Goal: Task Accomplishment & Management: Use online tool/utility

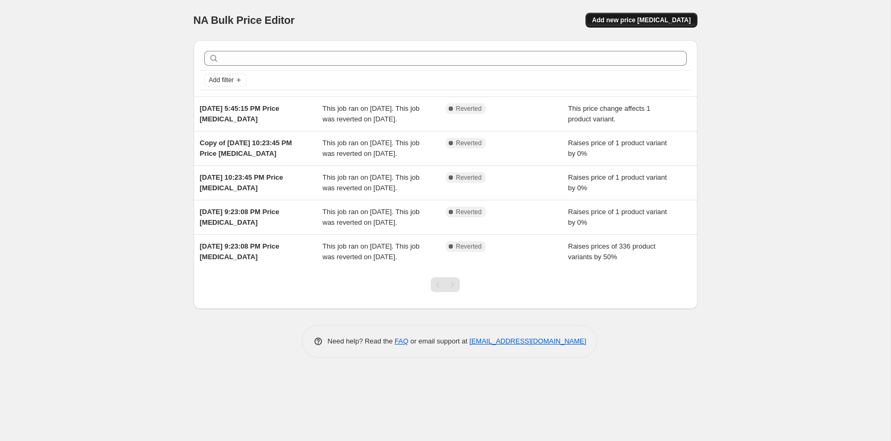
click at [674, 19] on span "Add new price [MEDICAL_DATA]" at bounding box center [641, 20] width 99 height 8
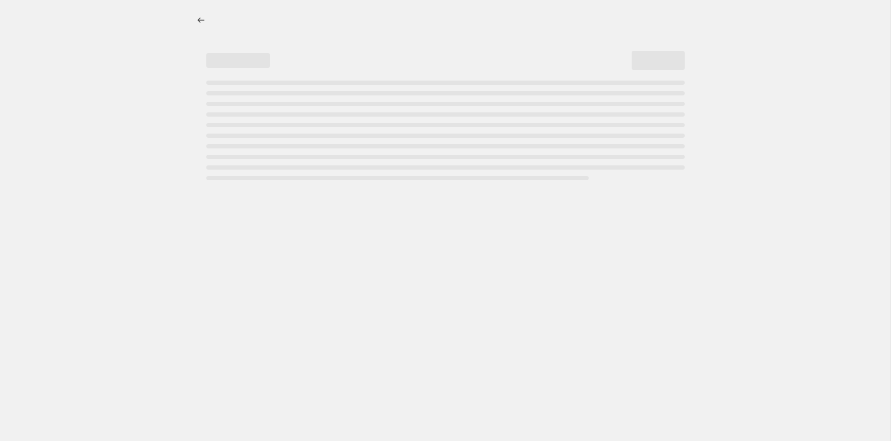
select select "percentage"
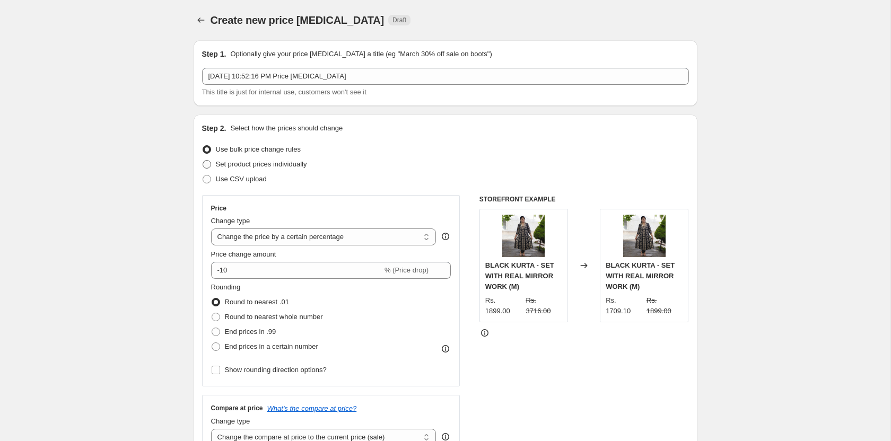
click at [208, 164] on span at bounding box center [207, 164] width 8 height 8
click at [203, 161] on input "Set product prices individually" at bounding box center [203, 160] width 1 height 1
radio input "true"
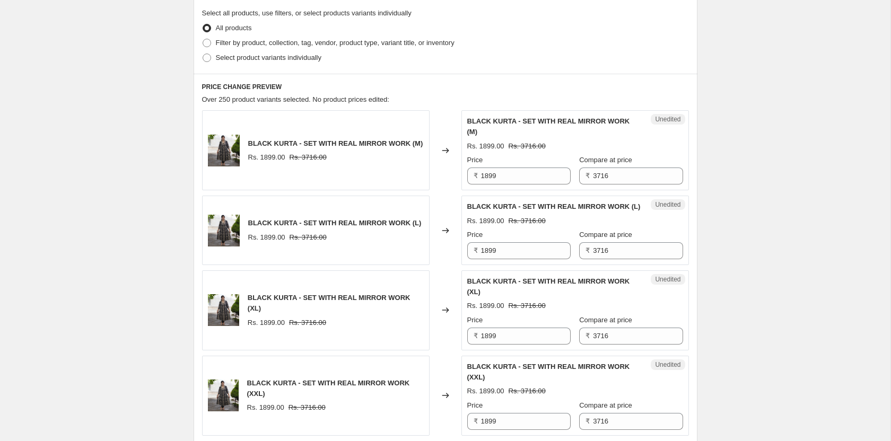
scroll to position [268, 0]
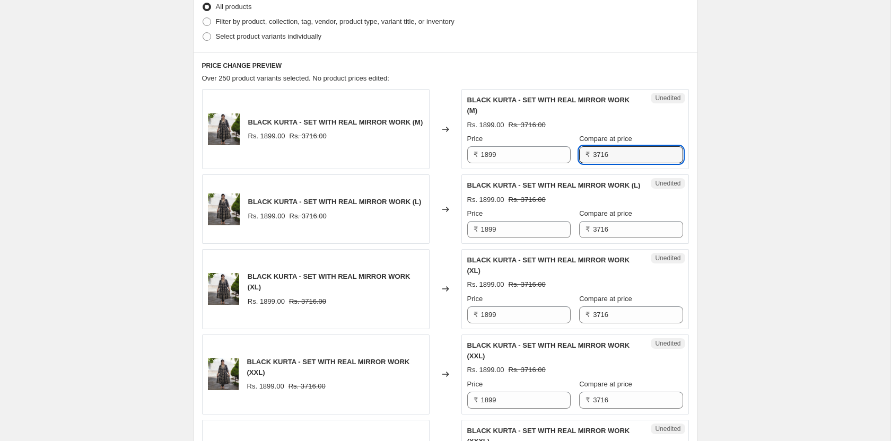
drag, startPoint x: 630, startPoint y: 146, endPoint x: 576, endPoint y: 145, distance: 54.1
click at [576, 145] on div "Price ₹ 1899 Compare at price ₹ 3716" at bounding box center [575, 149] width 216 height 30
drag, startPoint x: 643, startPoint y: 143, endPoint x: 537, endPoint y: 142, distance: 105.5
click at [537, 142] on div "Price ₹ 1899 Compare at price ₹ 4716" at bounding box center [575, 149] width 216 height 30
type input "4716"
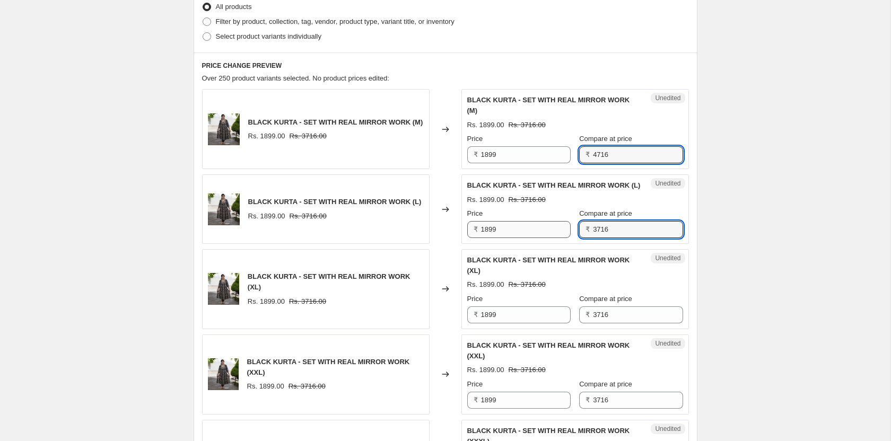
drag, startPoint x: 621, startPoint y: 217, endPoint x: 549, endPoint y: 218, distance: 72.1
click at [549, 218] on div "Price ₹ 1899 Compare at price ₹ 3716" at bounding box center [575, 223] width 216 height 30
paste input "4"
type input "4716"
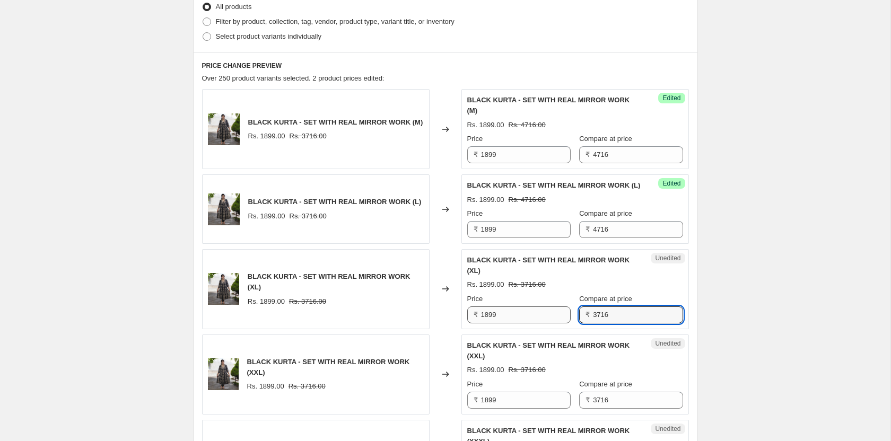
drag, startPoint x: 621, startPoint y: 289, endPoint x: 568, endPoint y: 293, distance: 53.7
click at [573, 295] on div "Price ₹ 1899 Compare at price ₹ 3716" at bounding box center [575, 309] width 216 height 30
paste input "4"
type input "4716"
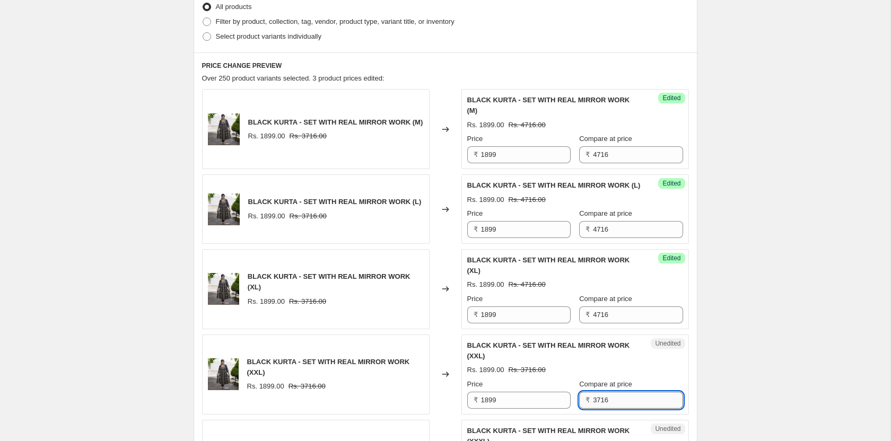
drag, startPoint x: 576, startPoint y: 372, endPoint x: 611, endPoint y: 365, distance: 35.6
click at [555, 379] on div "Price ₹ 1899 Compare at price ₹ 3716" at bounding box center [575, 394] width 216 height 30
paste input "4"
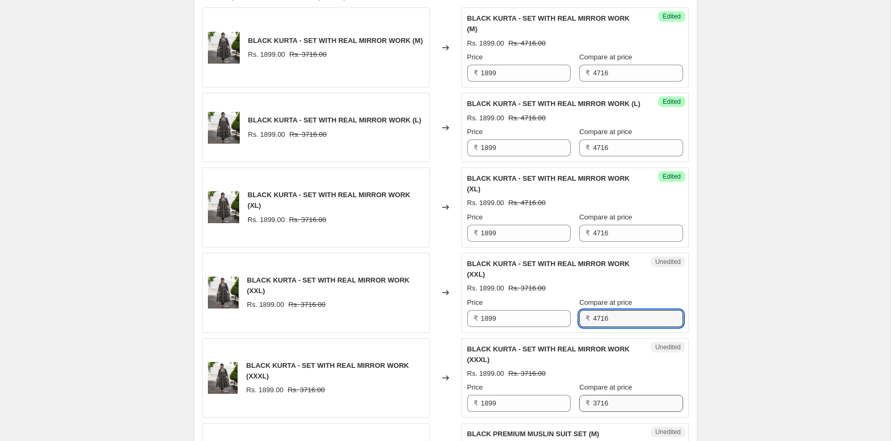
scroll to position [366, 0]
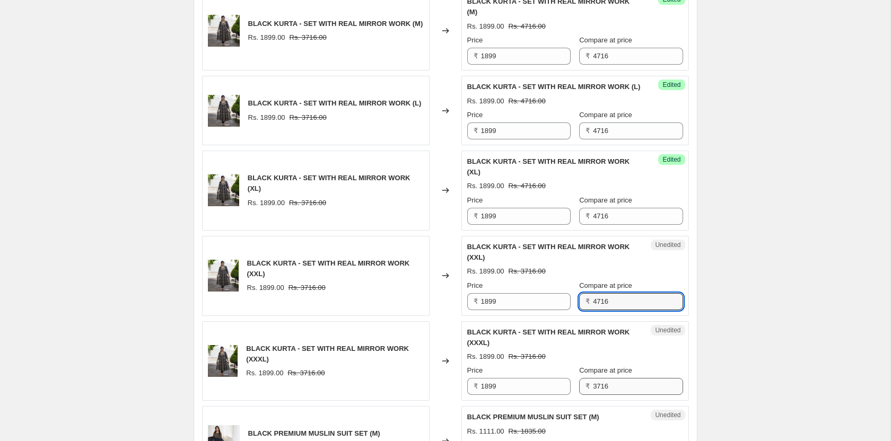
type input "4716"
drag, startPoint x: 625, startPoint y: 348, endPoint x: 552, endPoint y: 344, distance: 72.8
click at [553, 365] on div "Price ₹ 1899 Compare at price ₹ 3716" at bounding box center [575, 380] width 216 height 30
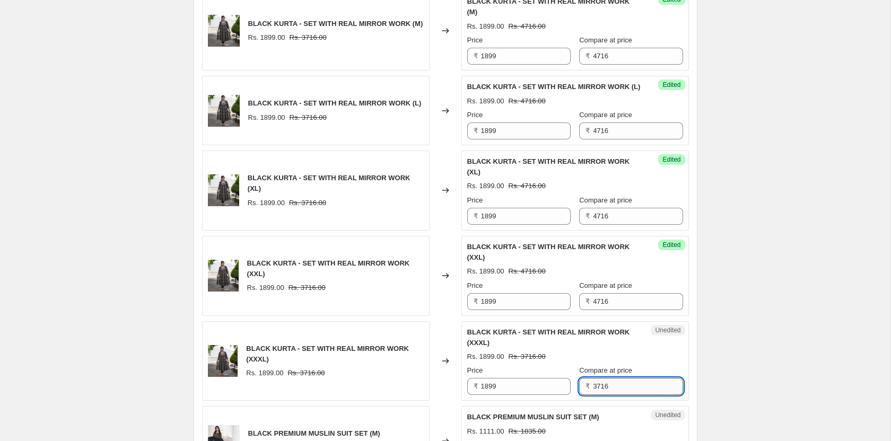
paste input "4"
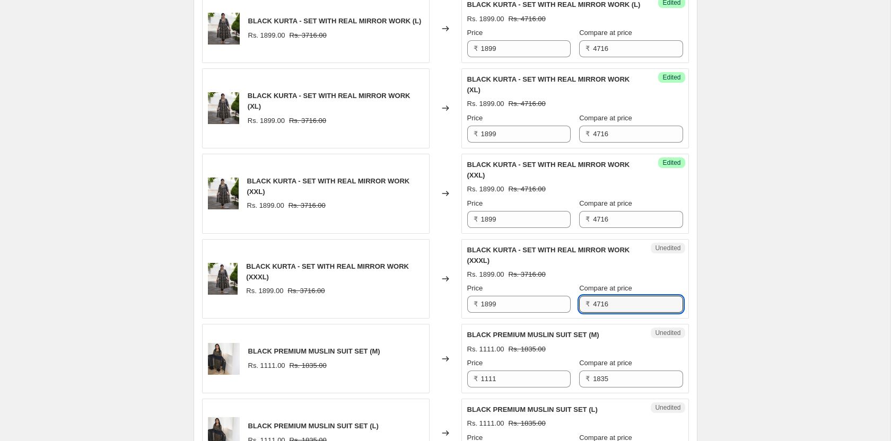
scroll to position [459, 0]
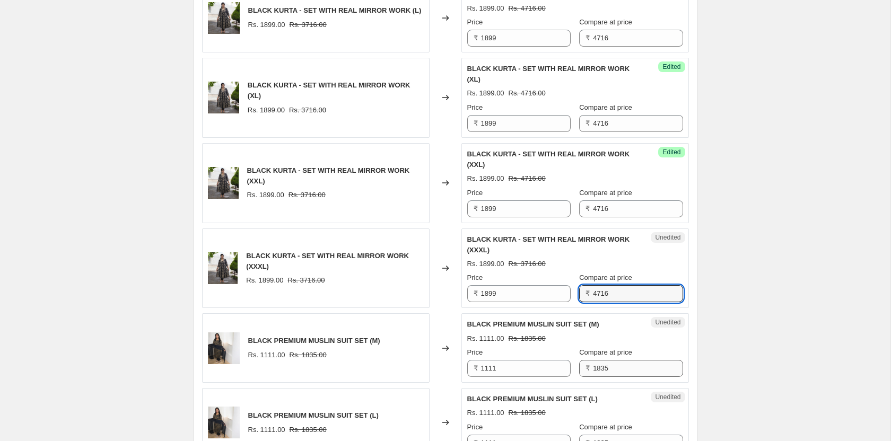
type input "4716"
drag, startPoint x: 634, startPoint y: 327, endPoint x: 561, endPoint y: 327, distance: 72.6
click at [559, 347] on div "Price ₹ 1111 Compare at price ₹ 1835" at bounding box center [575, 362] width 216 height 30
paste input "4716"
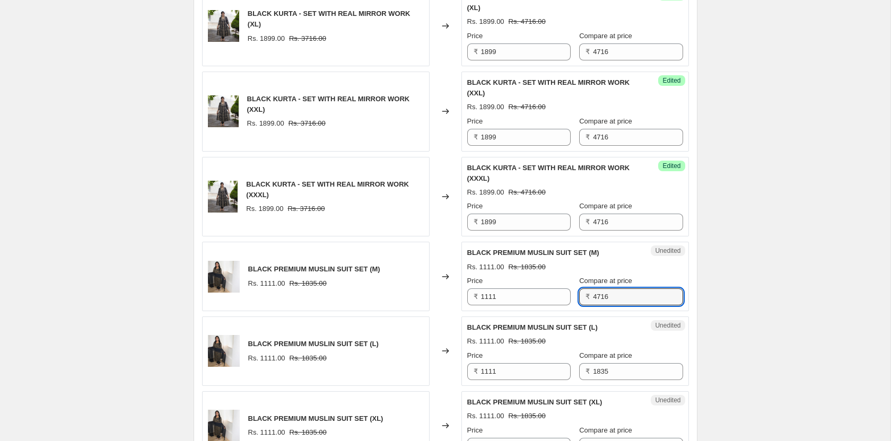
scroll to position [541, 0]
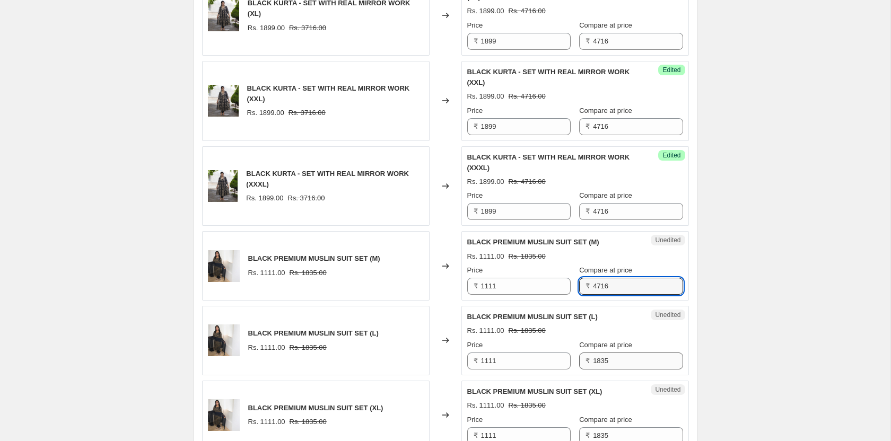
type input "4716"
drag, startPoint x: 622, startPoint y: 321, endPoint x: 537, endPoint y: 318, distance: 85.4
click at [537, 340] on div "Price ₹ 1111 Compare at price ₹ 1835" at bounding box center [575, 355] width 216 height 30
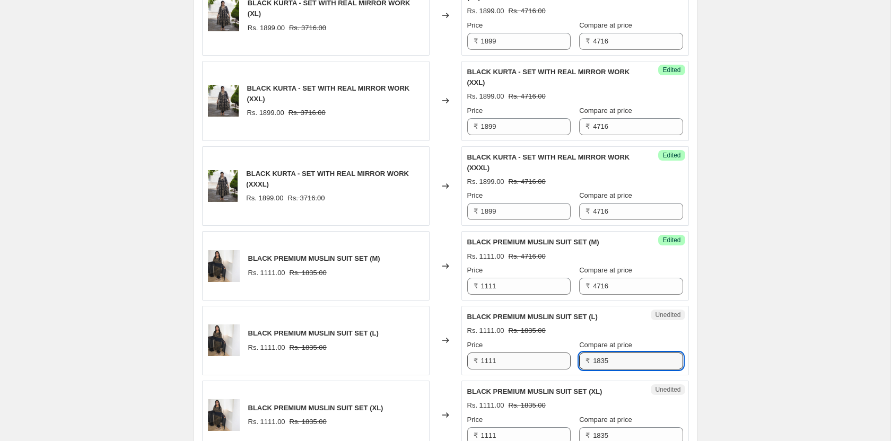
paste input "4716"
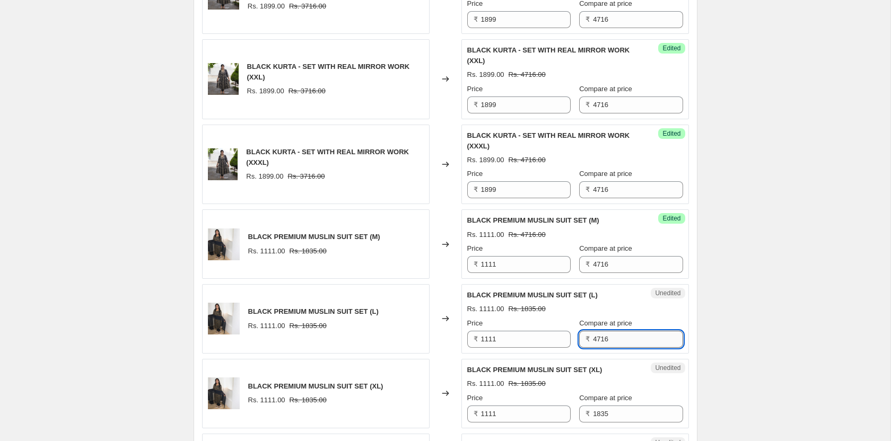
scroll to position [575, 0]
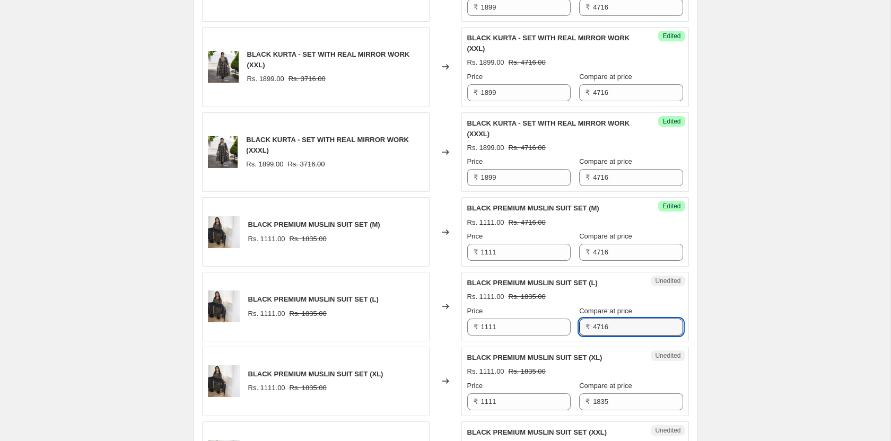
type input "1835"
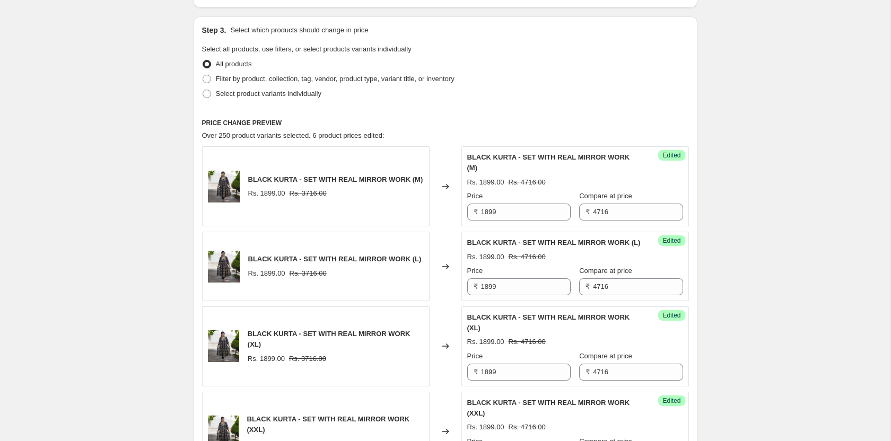
scroll to position [60, 0]
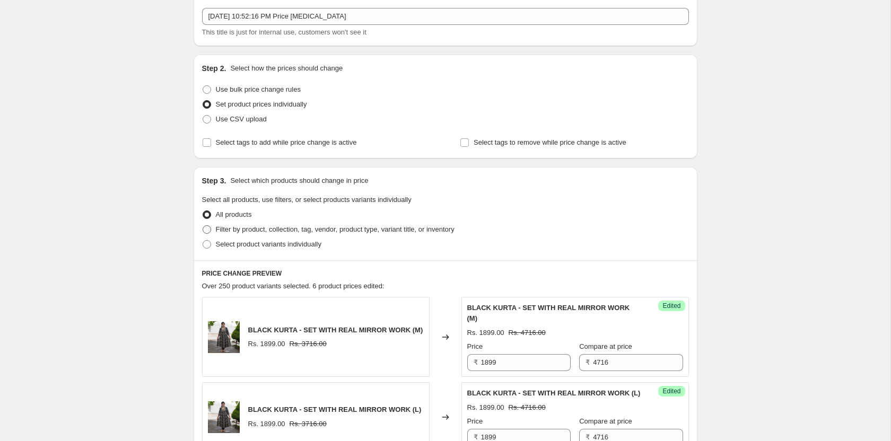
click at [209, 230] on span at bounding box center [207, 229] width 8 height 8
click at [203, 226] on input "Filter by product, collection, tag, vendor, product type, variant title, or inv…" at bounding box center [203, 225] width 1 height 1
radio input "true"
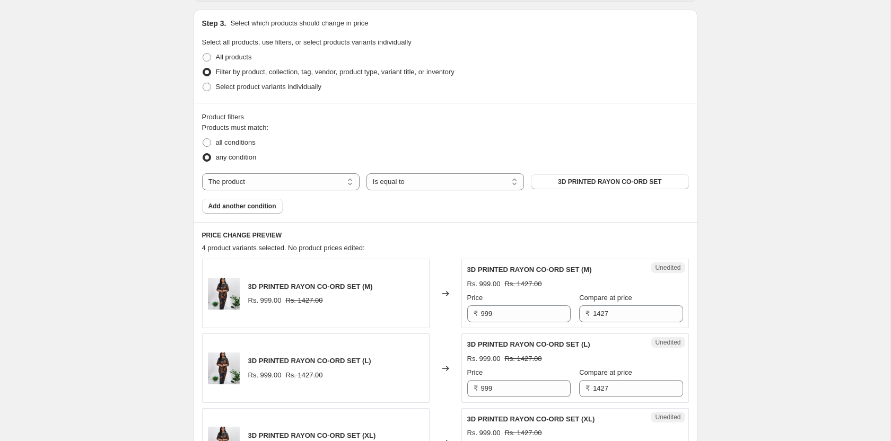
scroll to position [253, 0]
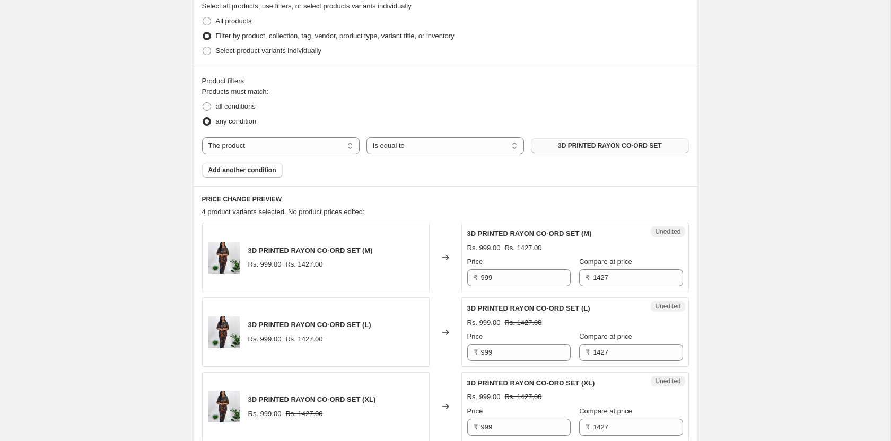
click at [633, 145] on span "3D PRINTED RAYON CO-ORD SET" at bounding box center [610, 146] width 104 height 8
click at [631, 143] on span "3D PRINTED RAYON CO-ORD SET" at bounding box center [610, 146] width 104 height 8
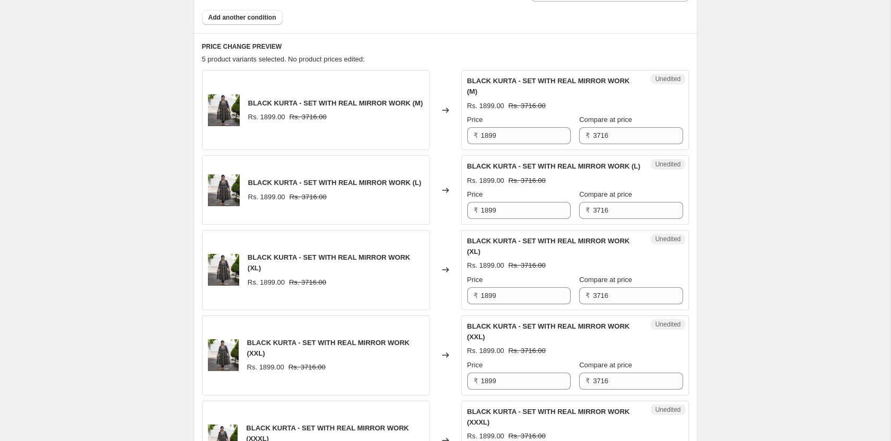
scroll to position [278, 0]
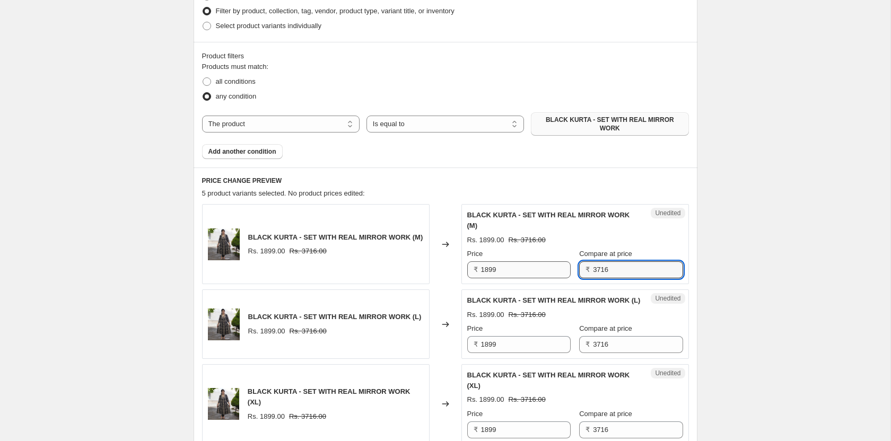
drag, startPoint x: 615, startPoint y: 252, endPoint x: 533, endPoint y: 257, distance: 81.8
click at [530, 254] on div "Price ₹ 1899 Compare at price ₹ 3716" at bounding box center [575, 264] width 216 height 30
paste input "4"
type input "4716"
click at [570, 304] on div "BLACK KURTA - SET WITH REAL MIRROR WORK (L) Rs. 1899.00 Rs. 3716.00 Price ₹ 189…" at bounding box center [575, 324] width 216 height 58
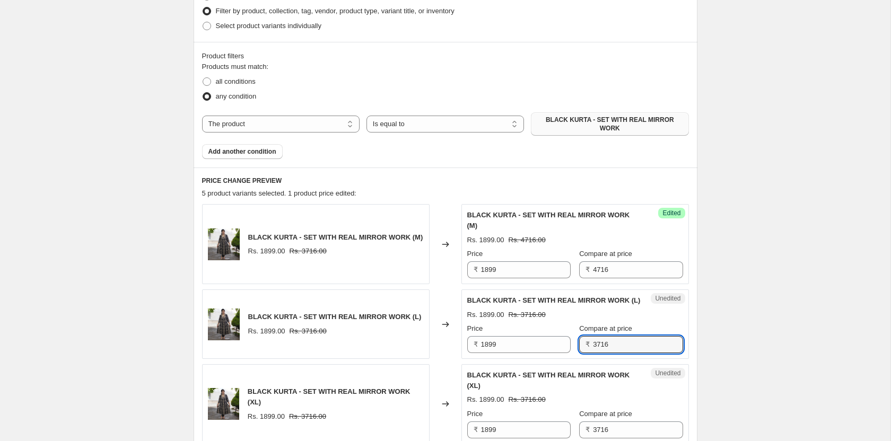
drag, startPoint x: 622, startPoint y: 330, endPoint x: 575, endPoint y: 329, distance: 47.2
click at [585, 336] on div "₹ 3716" at bounding box center [630, 344] width 103 height 17
paste input "4"
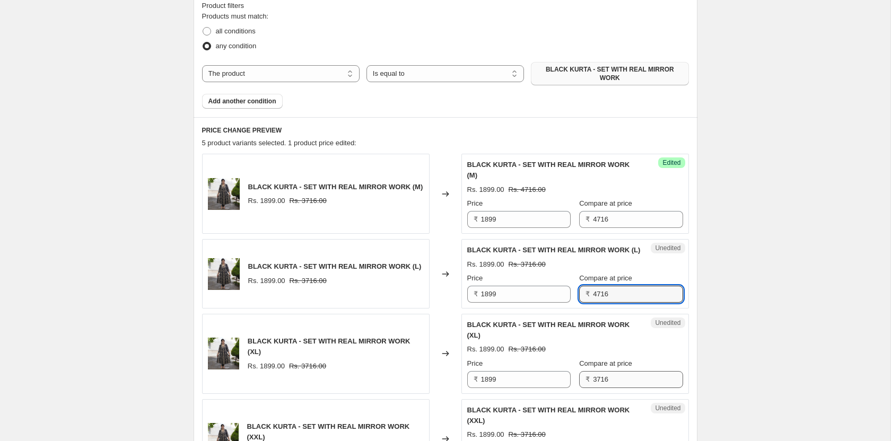
type input "4716"
drag, startPoint x: 611, startPoint y: 351, endPoint x: 569, endPoint y: 351, distance: 42.4
click at [569, 358] on div "Price ₹ 1899 Compare at price ₹ 3716" at bounding box center [575, 373] width 216 height 30
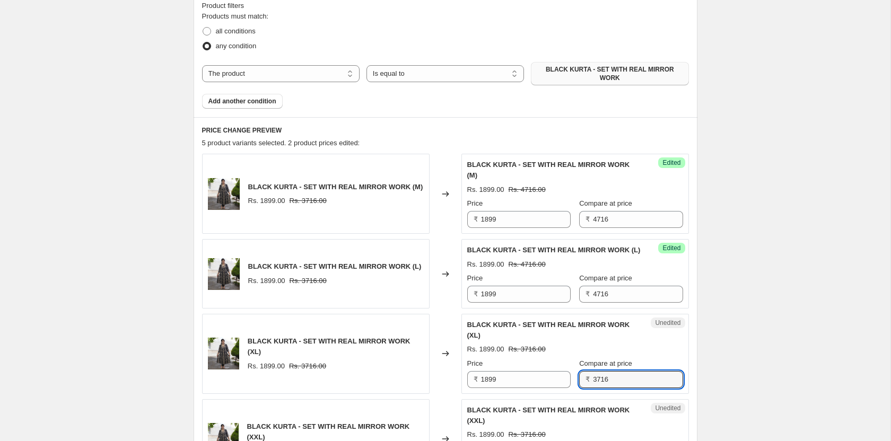
paste input "4"
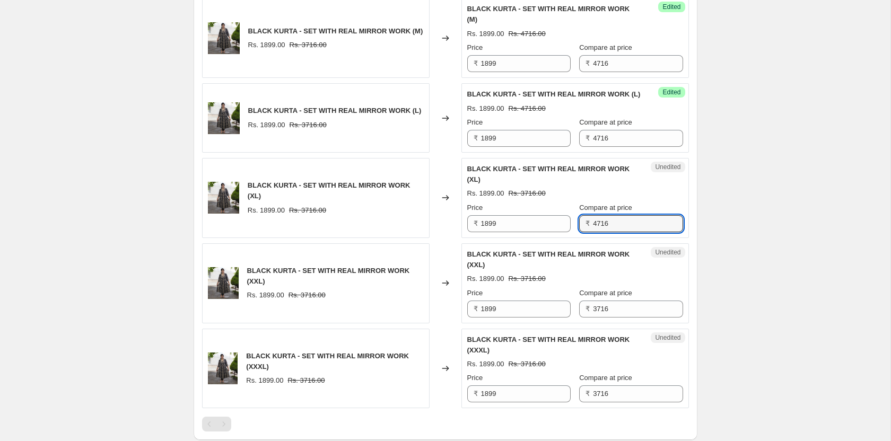
scroll to position [497, 0]
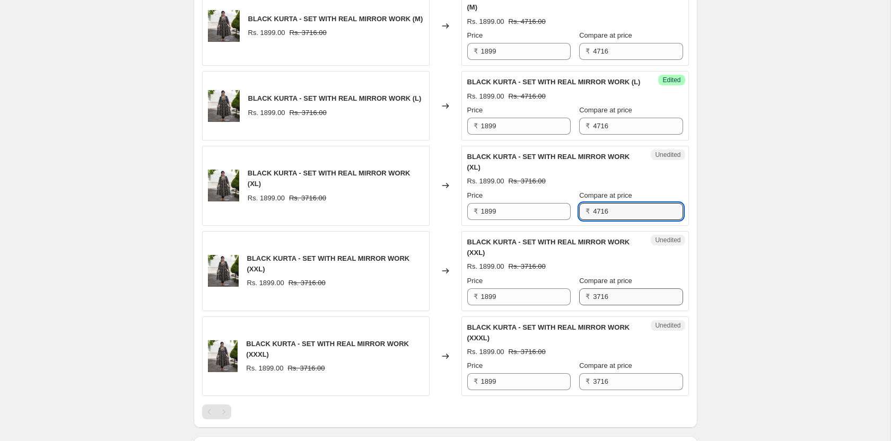
type input "4716"
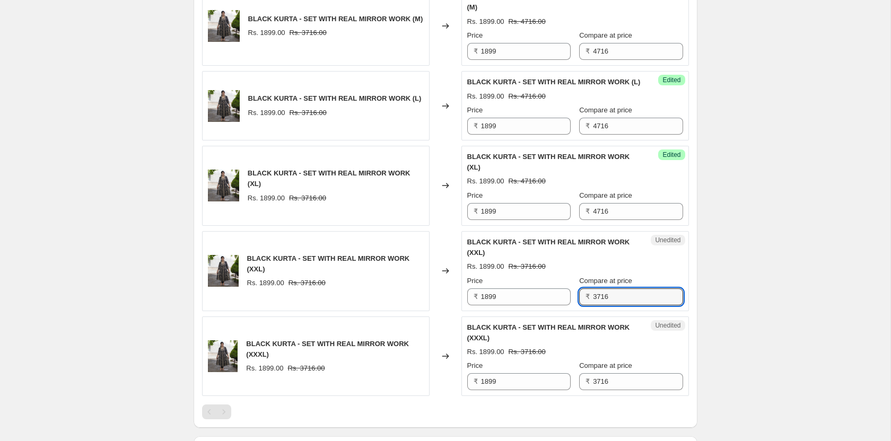
drag, startPoint x: 633, startPoint y: 254, endPoint x: 584, endPoint y: 266, distance: 50.5
click at [558, 276] on div "Price ₹ 1899 Compare at price ₹ 3716" at bounding box center [575, 291] width 216 height 30
paste input "4"
type input "4716"
drag, startPoint x: 575, startPoint y: 330, endPoint x: 537, endPoint y: 333, distance: 38.4
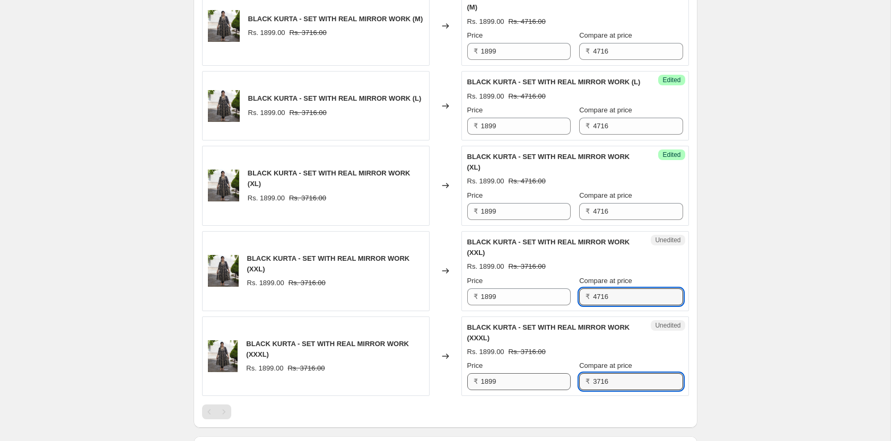
click at [543, 361] on div "Price ₹ 1899 Compare at price ₹ 3716" at bounding box center [575, 376] width 216 height 30
paste input "4"
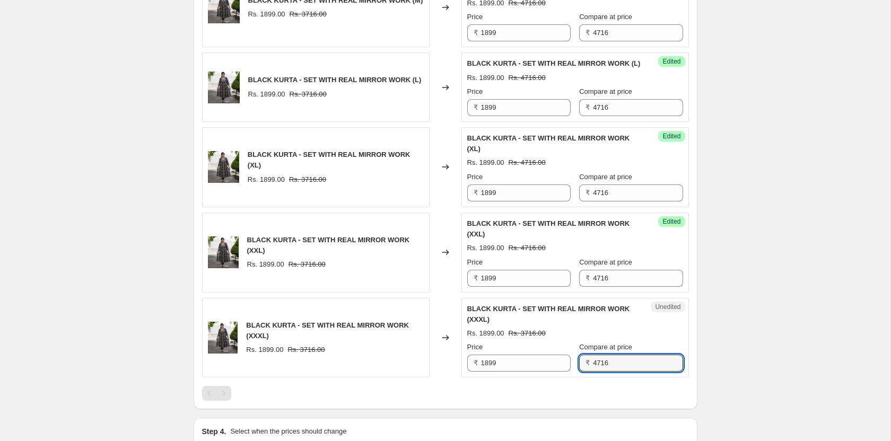
scroll to position [599, 0]
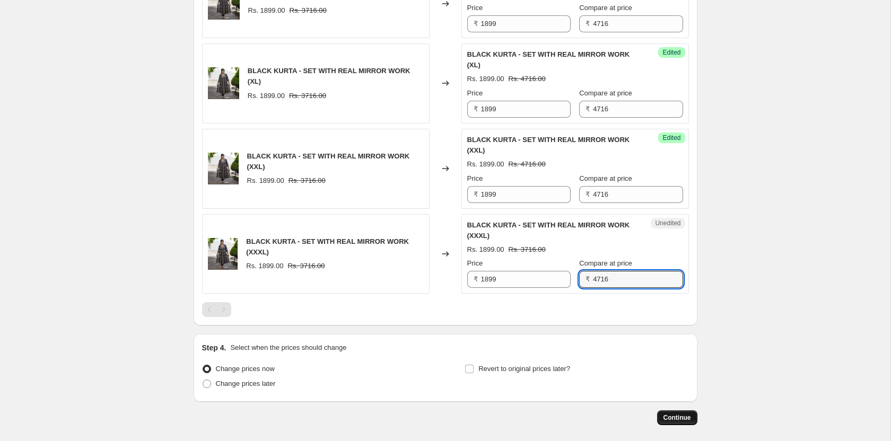
type input "4716"
click at [675, 414] on span "Continue" at bounding box center [677, 418] width 28 height 8
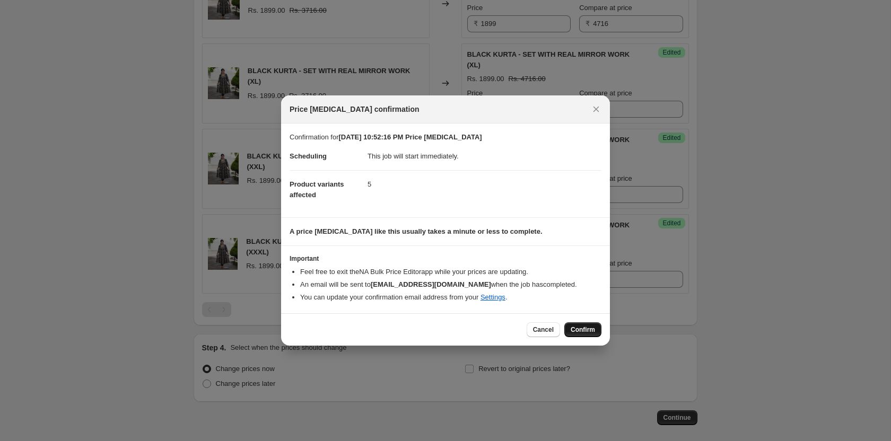
click at [588, 329] on span "Confirm" at bounding box center [582, 330] width 24 height 8
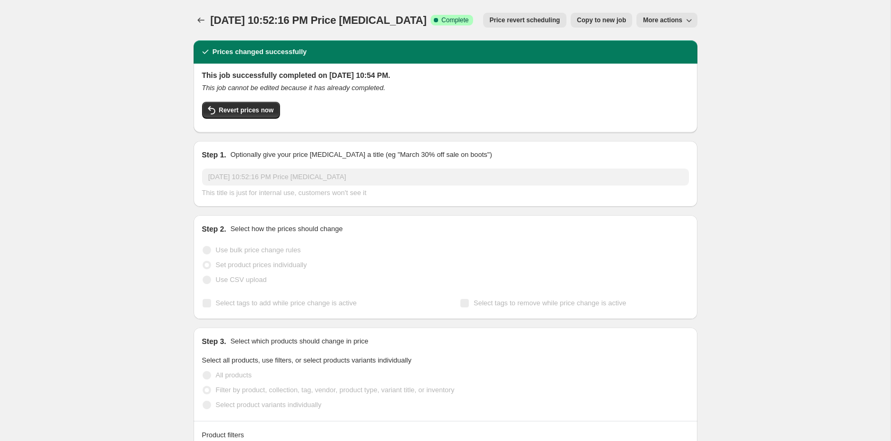
click at [684, 19] on icon "button" at bounding box center [688, 20] width 11 height 11
click at [673, 59] on span "Delete job" at bounding box center [660, 60] width 31 height 8
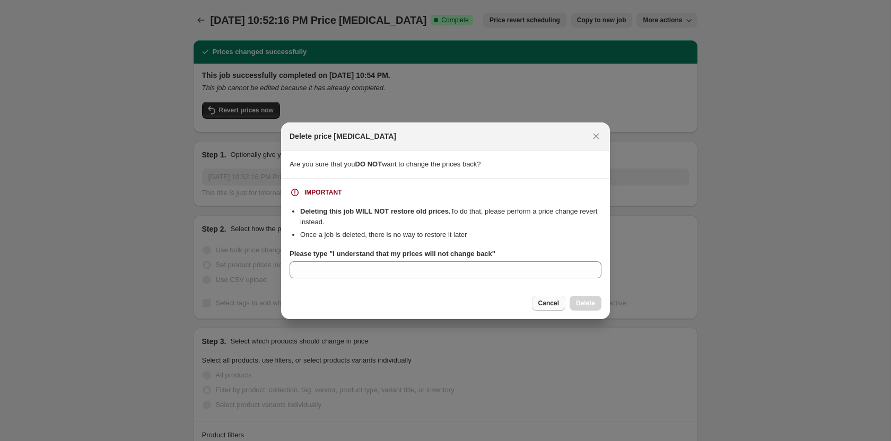
click at [552, 301] on span "Cancel" at bounding box center [548, 303] width 21 height 8
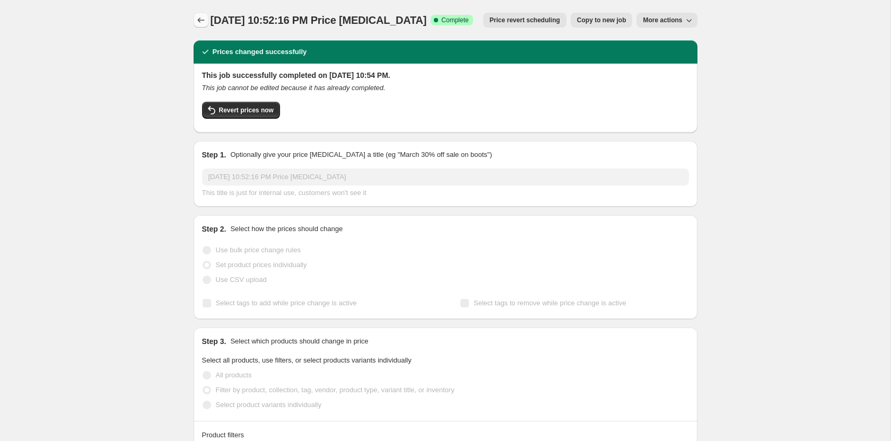
click at [196, 15] on icon "Price change jobs" at bounding box center [201, 20] width 11 height 11
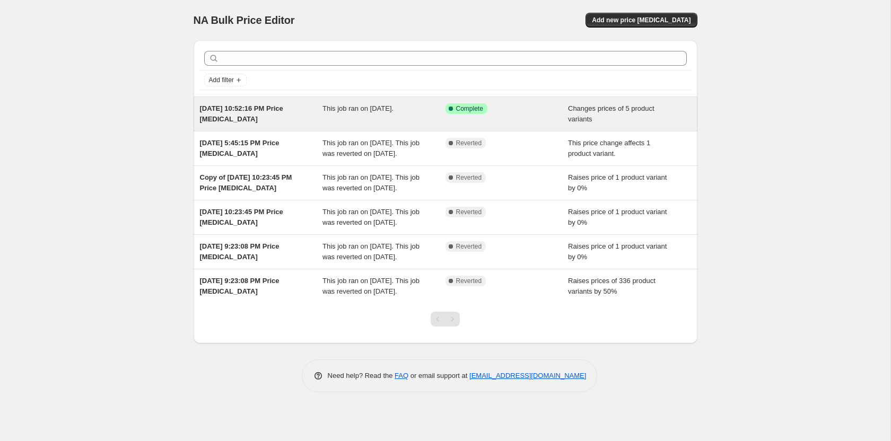
click at [520, 117] on div "Success Complete Complete" at bounding box center [506, 113] width 123 height 21
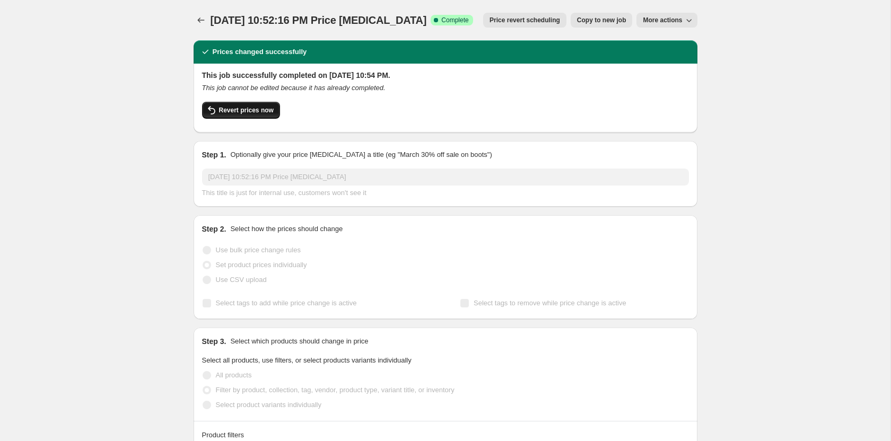
click at [250, 105] on button "Revert prices now" at bounding box center [241, 110] width 78 height 17
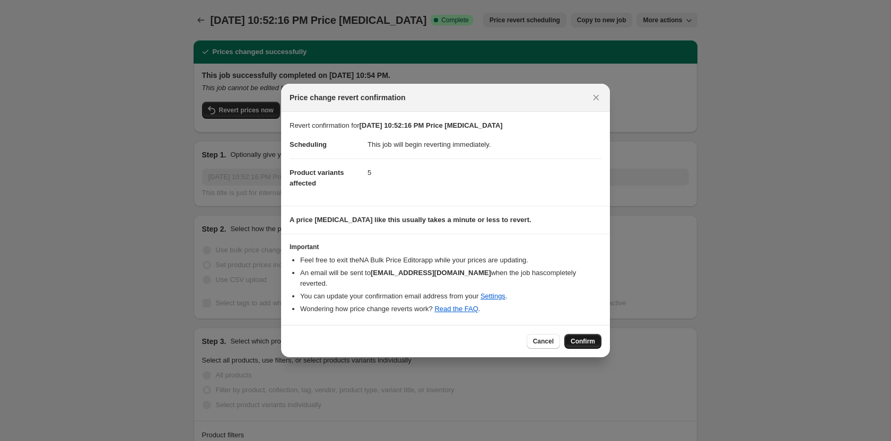
click at [582, 337] on span "Confirm" at bounding box center [582, 341] width 24 height 8
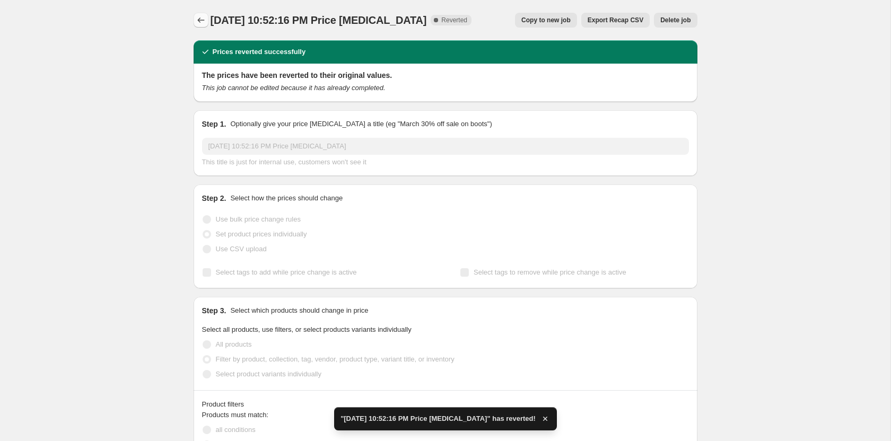
click at [201, 20] on icon "Price change jobs" at bounding box center [201, 20] width 11 height 11
